Goal: Task Accomplishment & Management: Use online tool/utility

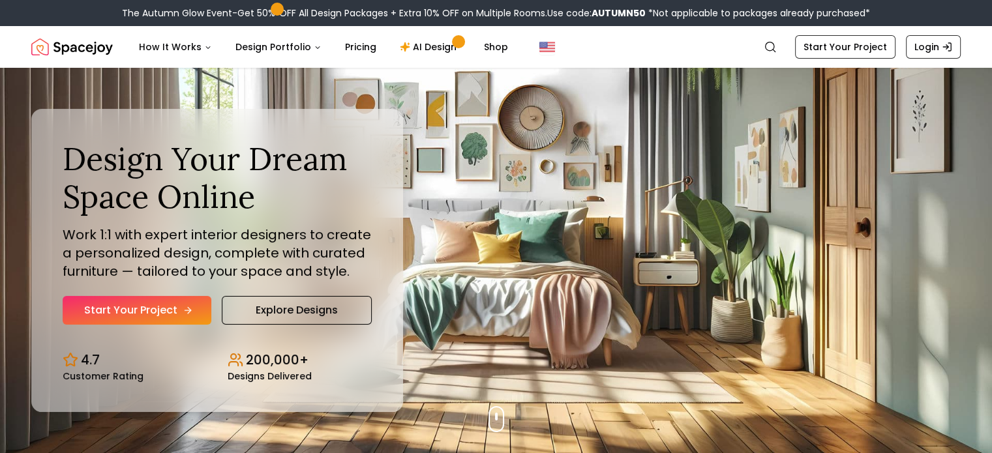
click at [185, 307] on icon "Hero section" at bounding box center [188, 310] width 10 height 10
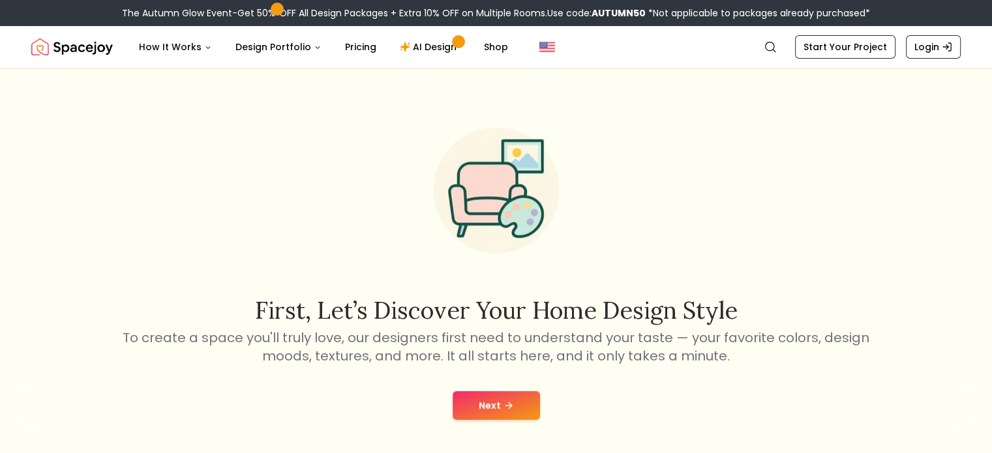
click at [509, 407] on icon at bounding box center [509, 406] width 10 height 10
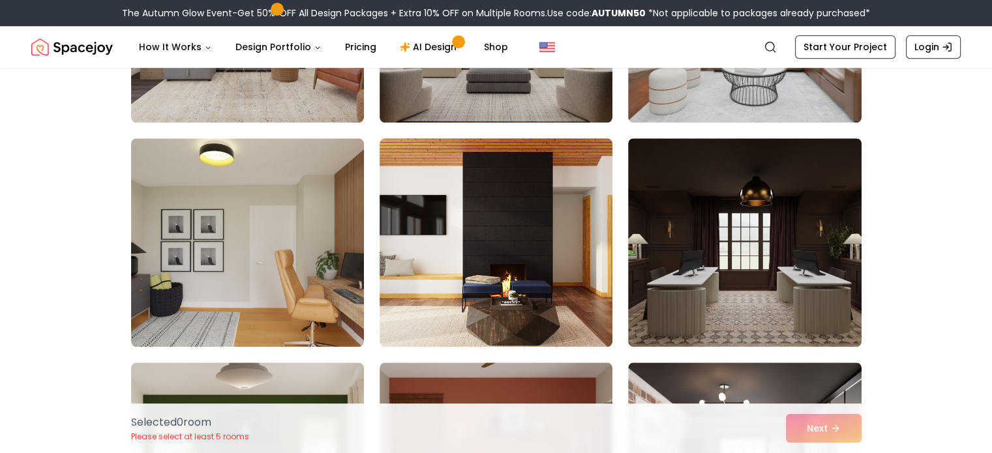
scroll to position [1170, 0]
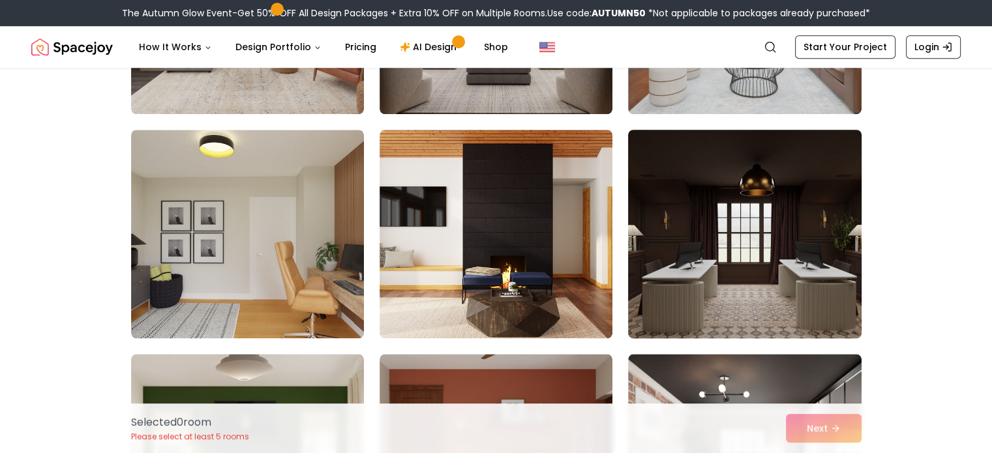
click at [793, 289] on img at bounding box center [744, 234] width 245 height 219
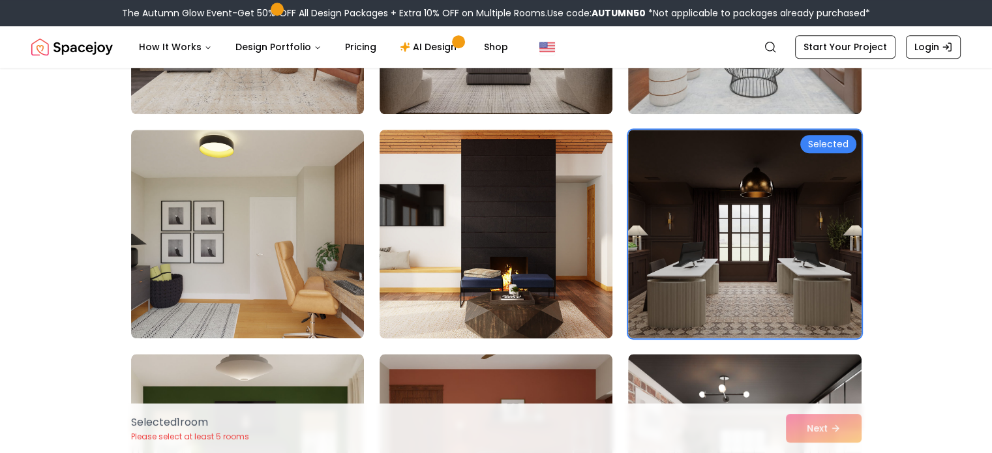
click at [515, 222] on img at bounding box center [496, 234] width 245 height 219
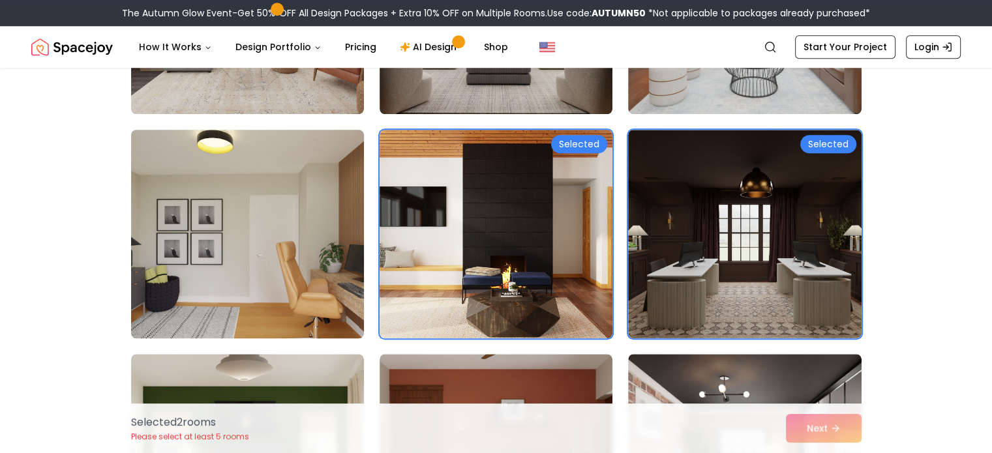
click at [231, 245] on img at bounding box center [247, 234] width 245 height 219
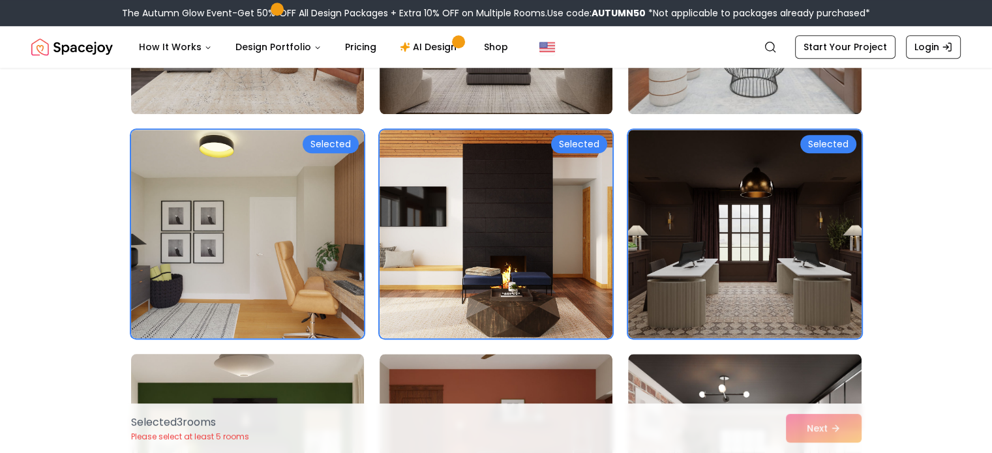
click at [276, 362] on img at bounding box center [247, 458] width 245 height 219
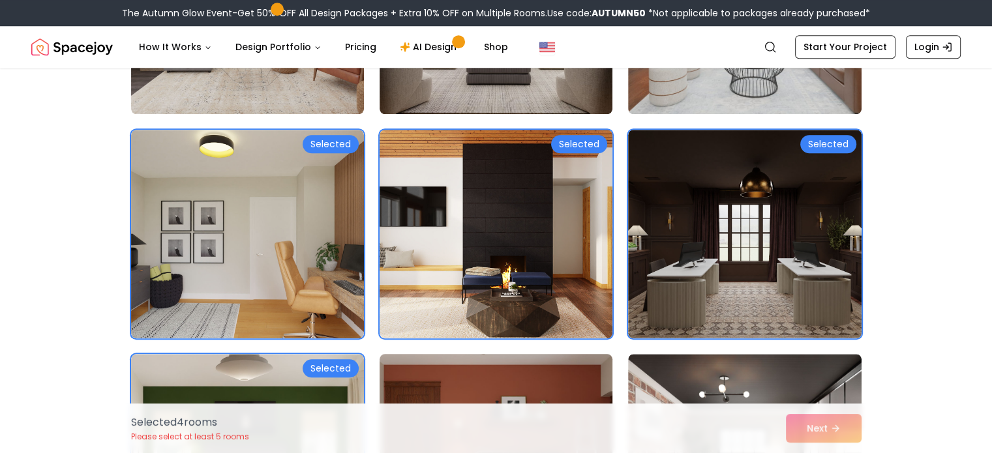
click at [466, 384] on img at bounding box center [496, 458] width 245 height 219
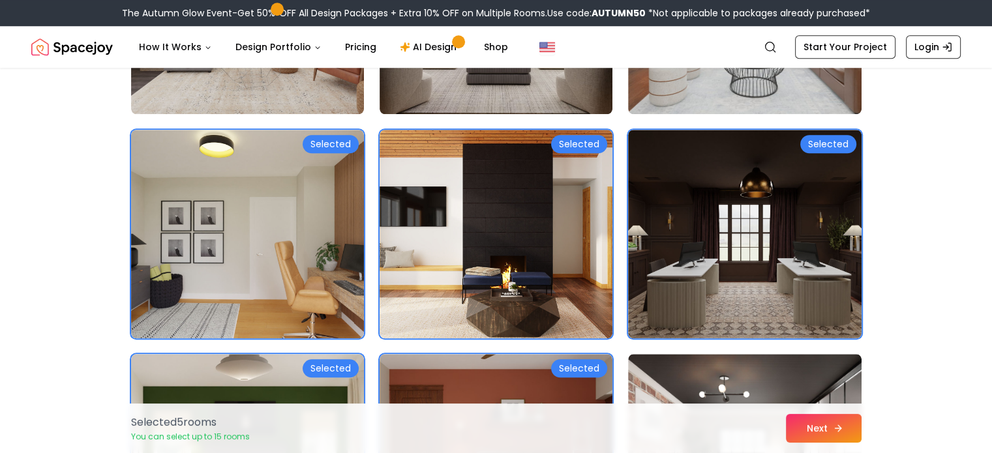
click at [810, 421] on button "Next" at bounding box center [824, 428] width 76 height 29
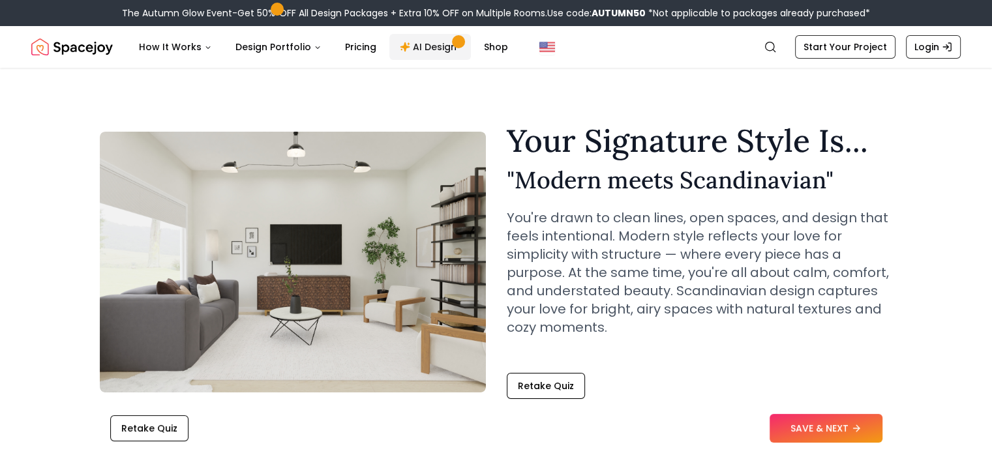
click at [416, 38] on link "AI Design" at bounding box center [430, 47] width 82 height 26
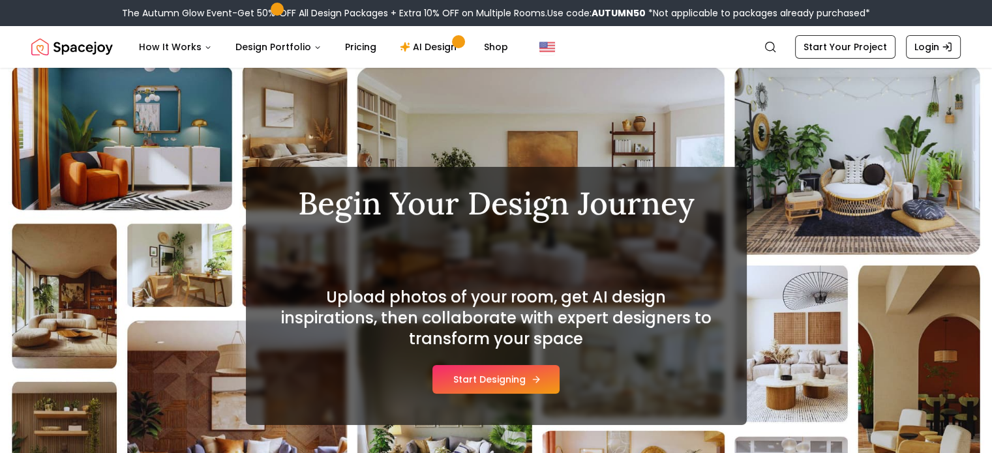
click at [521, 383] on button "Start Designing" at bounding box center [495, 379] width 127 height 29
